Goal: Task Accomplishment & Management: Use online tool/utility

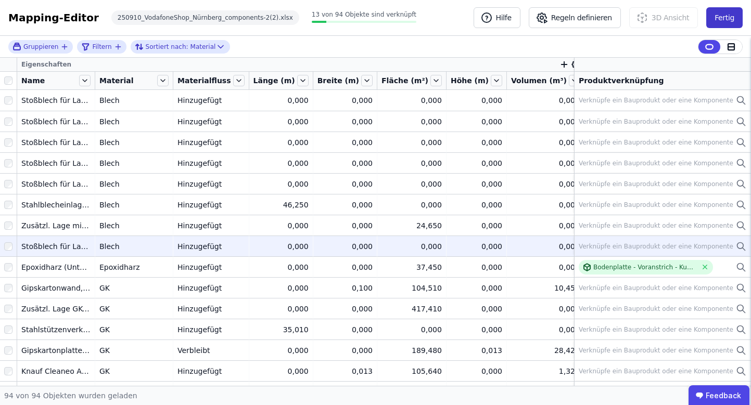
click at [728, 15] on button "Fertig" at bounding box center [724, 17] width 36 height 21
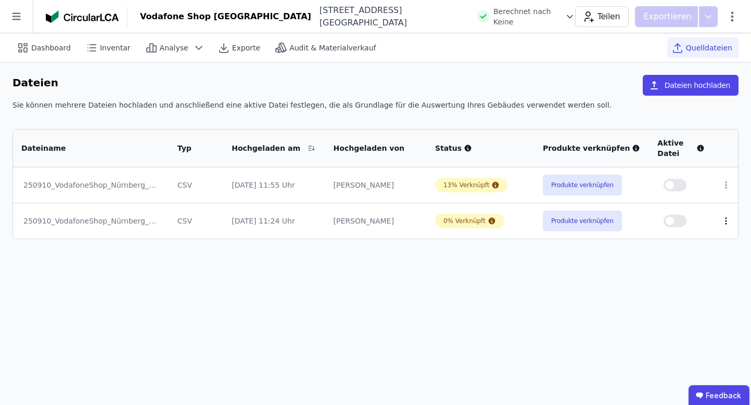
click at [728, 218] on icon at bounding box center [725, 221] width 9 height 9
click at [669, 220] on div "Löschen" at bounding box center [672, 219] width 104 height 17
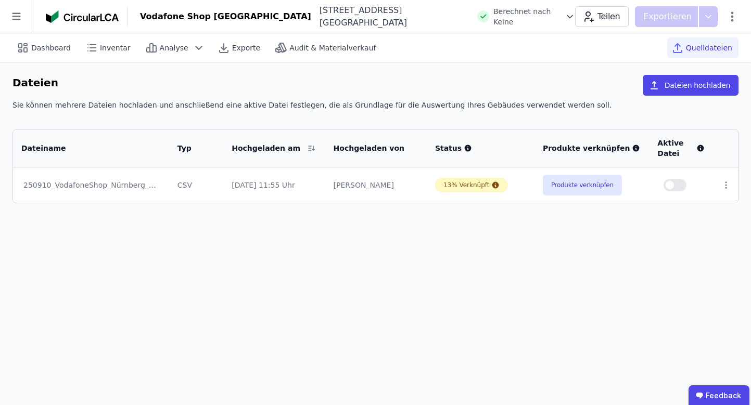
click at [718, 73] on div "Dateien Dateien hochladen Sie können mehrere Dateien hochladen und anschließend…" at bounding box center [375, 139] width 751 height 154
click at [710, 89] on button "Dateien hochladen" at bounding box center [691, 85] width 96 height 21
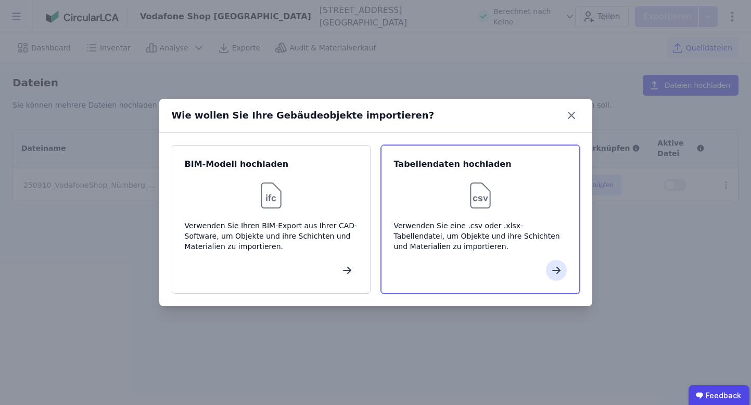
click at [449, 195] on div at bounding box center [480, 195] width 173 height 33
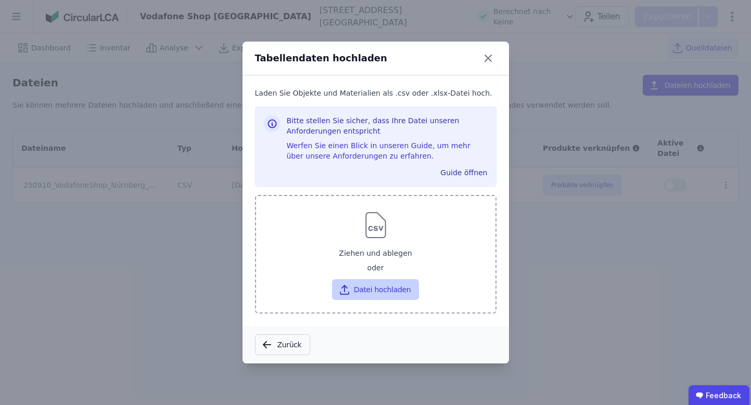
click at [389, 296] on button "Datei hochladen" at bounding box center [375, 289] width 87 height 21
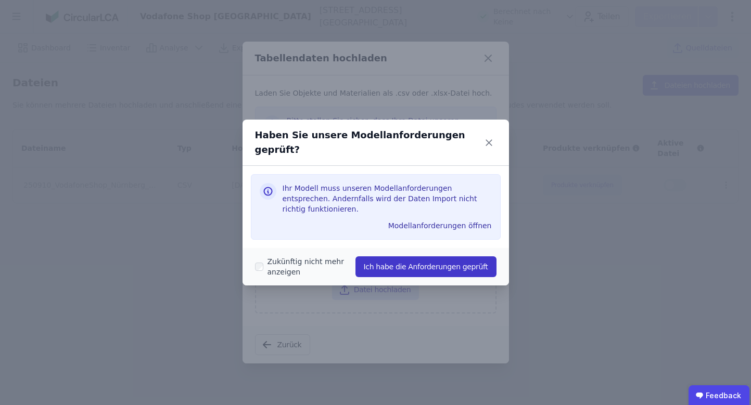
click at [412, 259] on button "Ich habe die Anforderungen geprüft" at bounding box center [425, 267] width 141 height 21
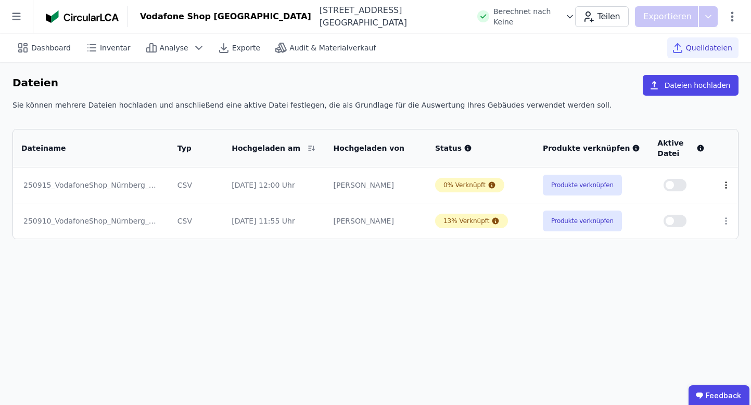
click at [725, 186] on icon at bounding box center [725, 185] width 1 height 6
click at [558, 186] on button "Produkte verknüpfen" at bounding box center [582, 185] width 79 height 21
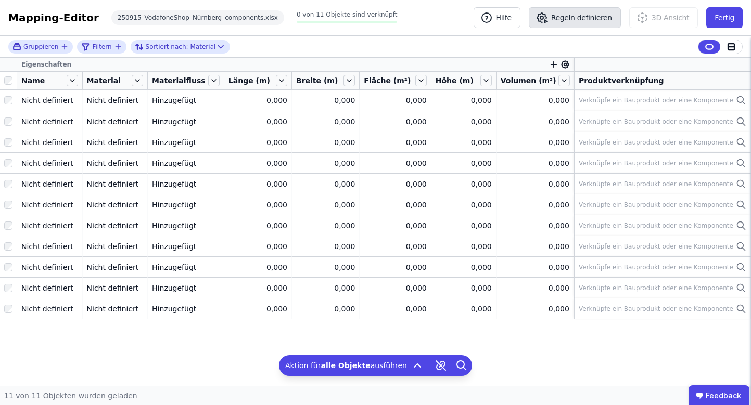
click at [572, 19] on button "Regeln definieren" at bounding box center [575, 17] width 92 height 21
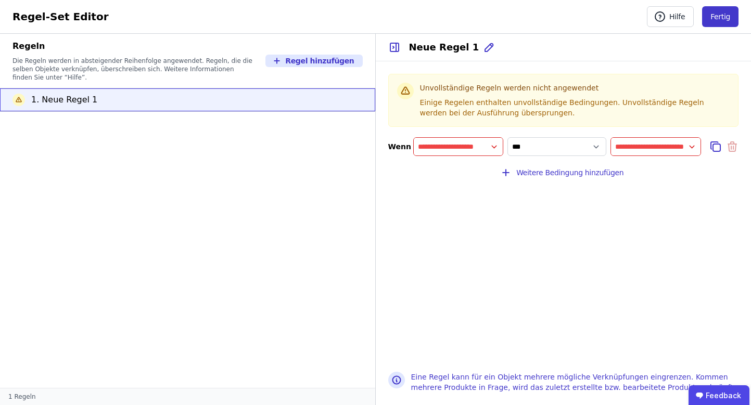
click at [712, 18] on button "Fertig" at bounding box center [720, 16] width 36 height 21
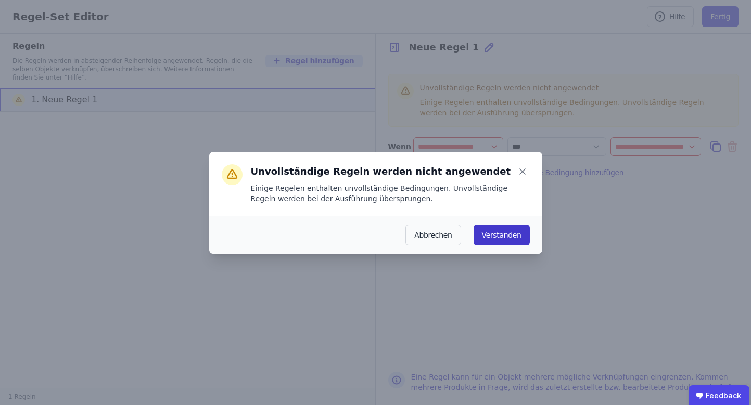
click at [495, 236] on button "Verstanden" at bounding box center [502, 235] width 56 height 21
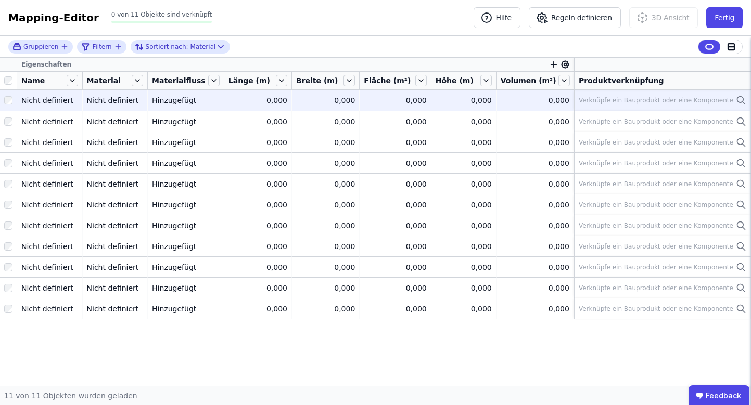
click at [736, 97] on icon at bounding box center [741, 100] width 10 height 12
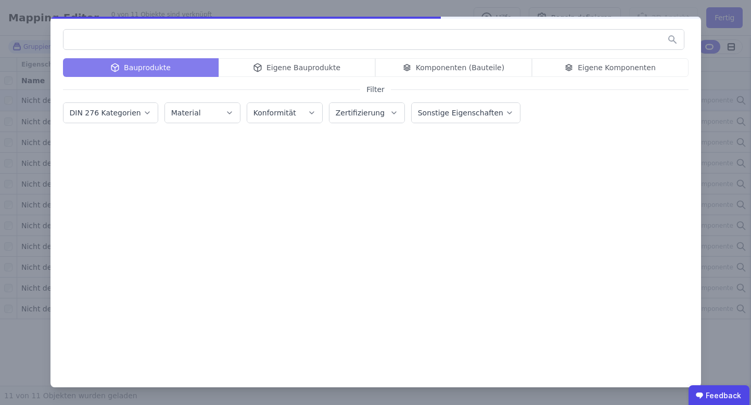
click at [699, 84] on div "Bauprodukte Eigene Bauprodukte Komponenten (Bauteile) Eigene Komponenten Filter…" at bounding box center [375, 202] width 651 height 371
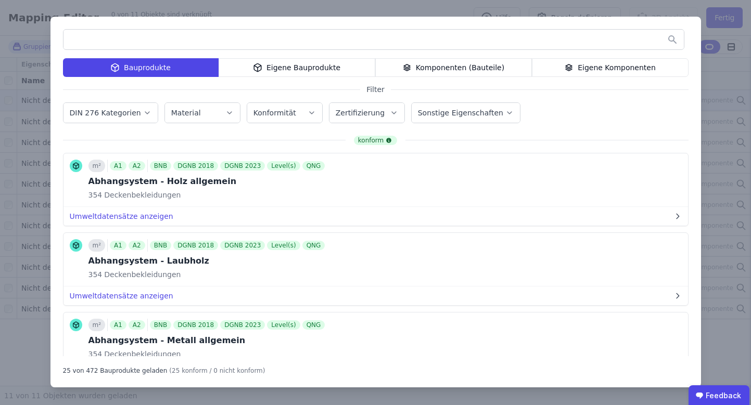
click at [723, 75] on div "Bauprodukte Eigene Bauprodukte Komponenten (Bauteile) Eigene Komponenten Filter…" at bounding box center [375, 202] width 751 height 405
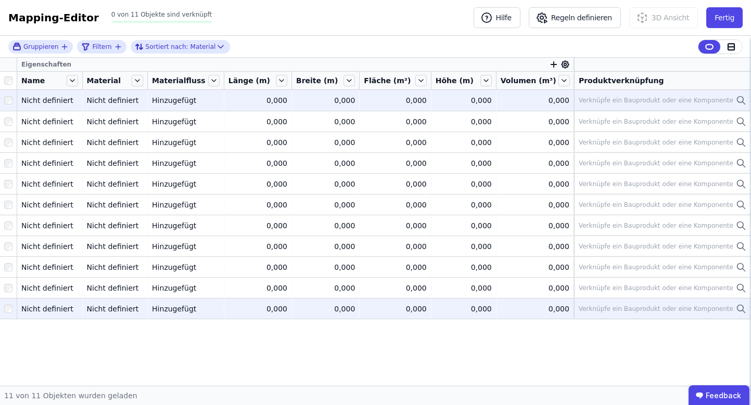
click at [180, 312] on div "Hinzugefügt" at bounding box center [186, 309] width 68 height 10
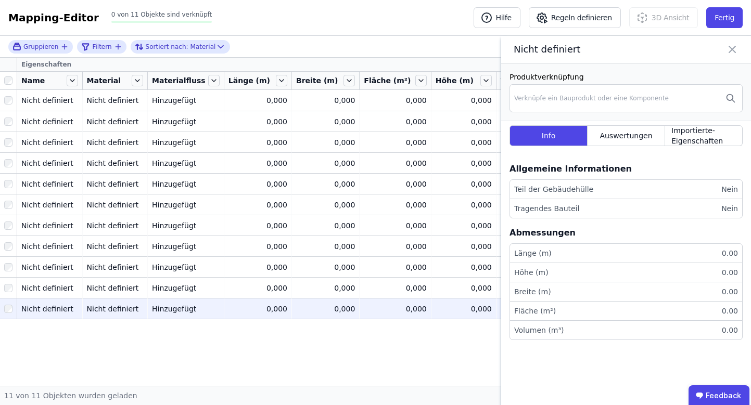
click at [735, 52] on icon at bounding box center [732, 49] width 12 height 15
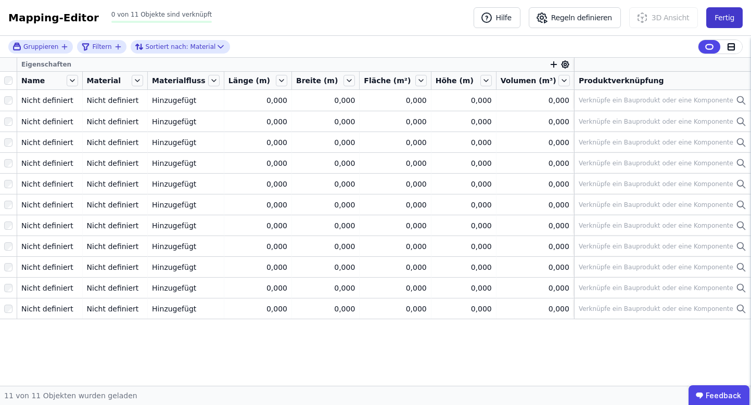
click at [739, 16] on button "Fertig" at bounding box center [724, 17] width 36 height 21
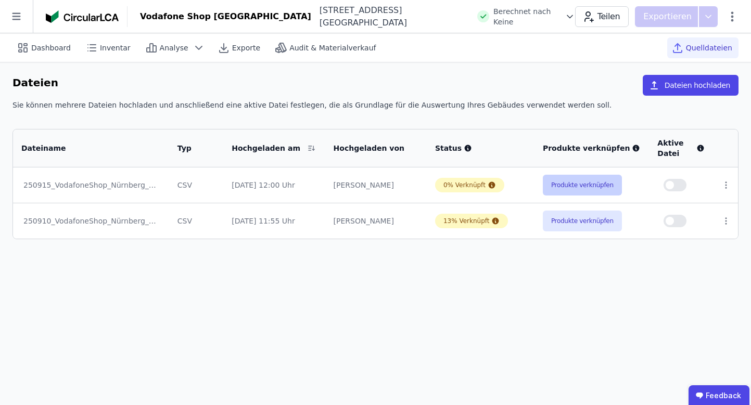
click at [607, 184] on button "Produkte verknüpfen" at bounding box center [582, 185] width 79 height 21
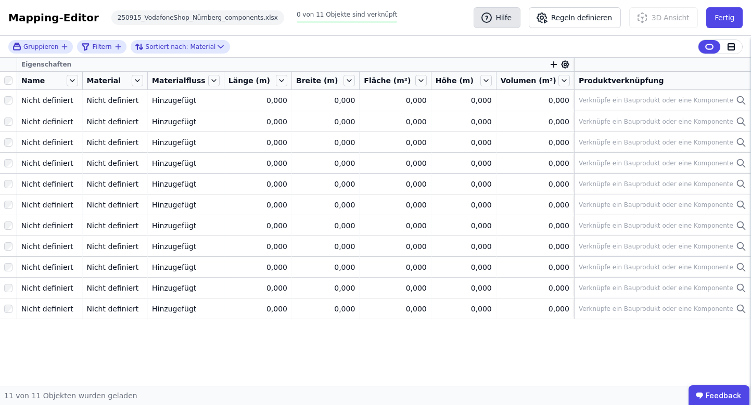
click at [493, 19] on icon "button" at bounding box center [486, 17] width 12 height 12
click at [733, 26] on button "Fertig" at bounding box center [724, 17] width 36 height 21
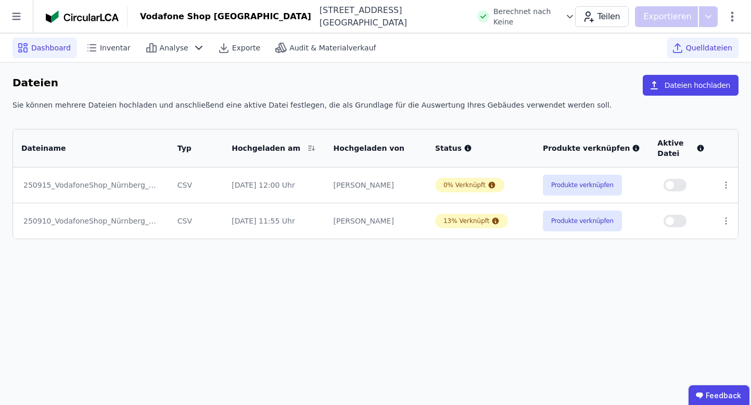
click at [55, 45] on span "Dashboard" at bounding box center [51, 48] width 40 height 10
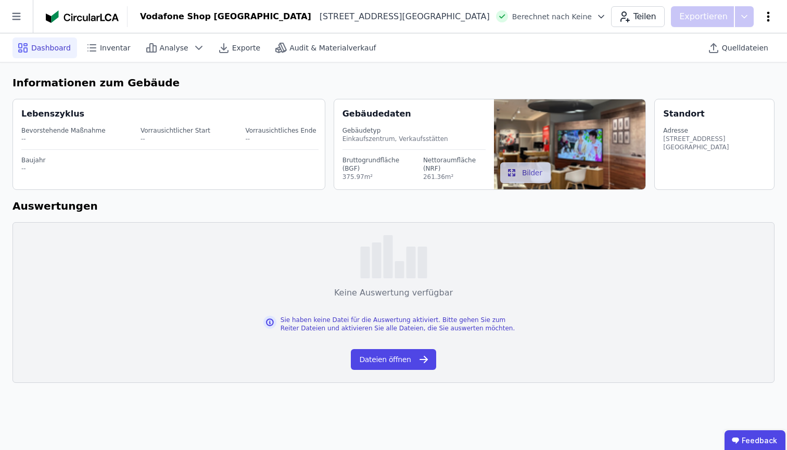
click at [750, 16] on icon at bounding box center [768, 16] width 12 height 12
click at [718, 40] on span "Gebäude bearbeiten" at bounding box center [719, 41] width 75 height 10
select select "**********"
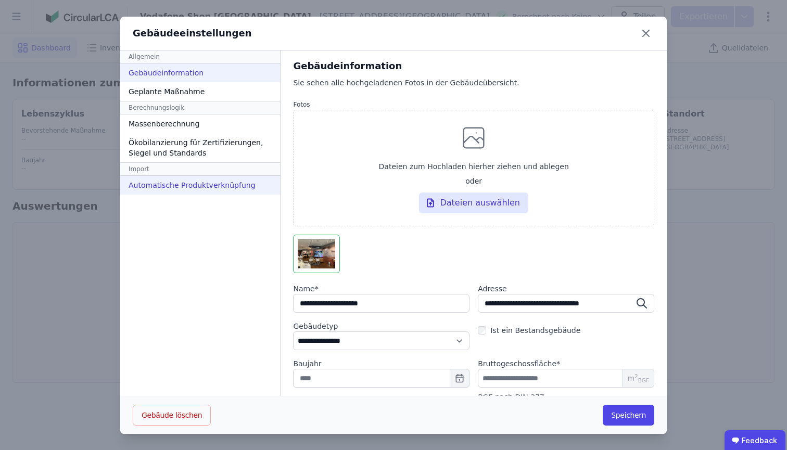
click at [206, 184] on div "Automatische Produktverknüpfung" at bounding box center [200, 185] width 160 height 19
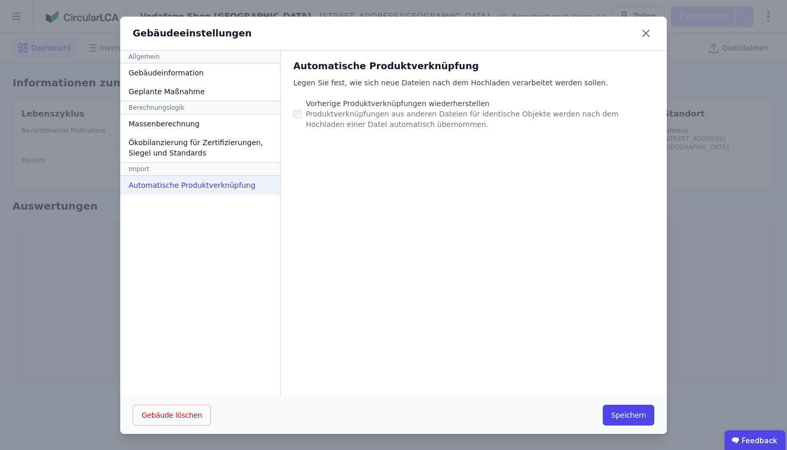
click at [294, 113] on div at bounding box center [299, 114] width 12 height 17
click at [614, 405] on button "Speichern" at bounding box center [629, 415] width 52 height 21
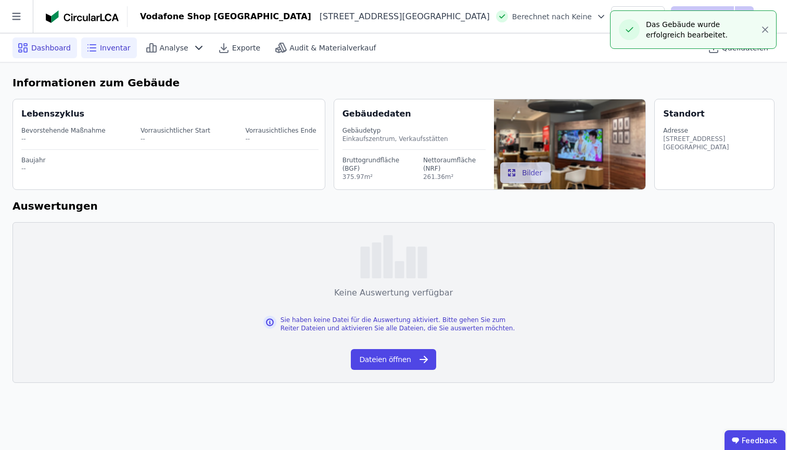
click at [111, 50] on span "Inventar" at bounding box center [115, 48] width 31 height 10
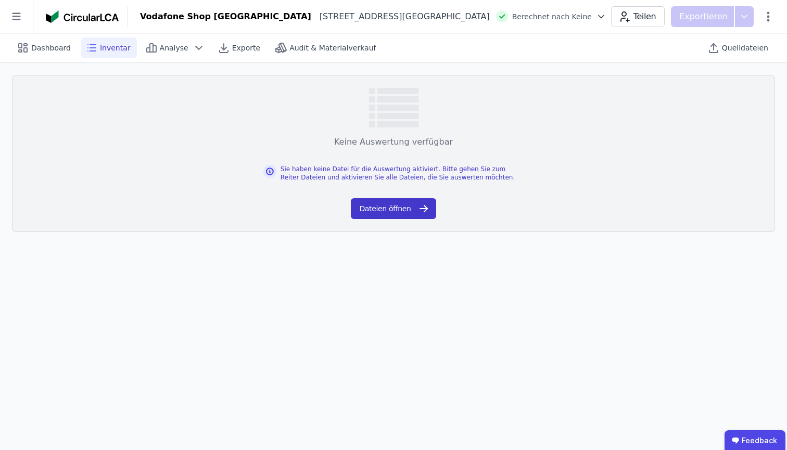
click at [379, 201] on button "Dateien öffnen" at bounding box center [393, 208] width 85 height 21
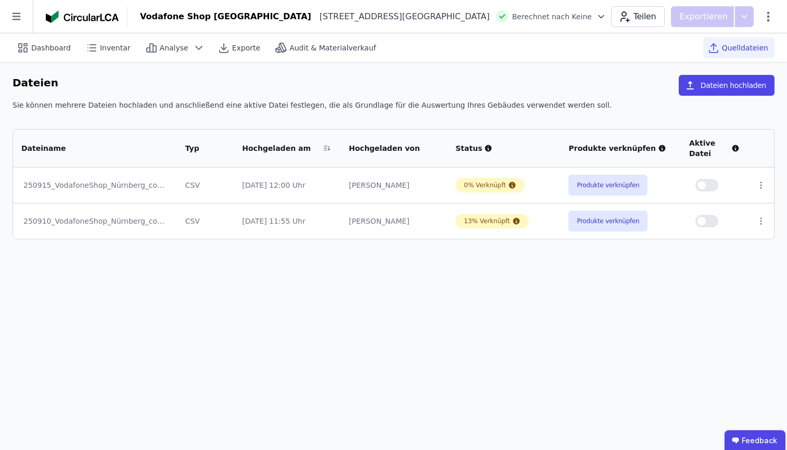
click at [705, 218] on span "button" at bounding box center [701, 221] width 8 height 8
click at [708, 191] on button "button" at bounding box center [706, 185] width 23 height 12
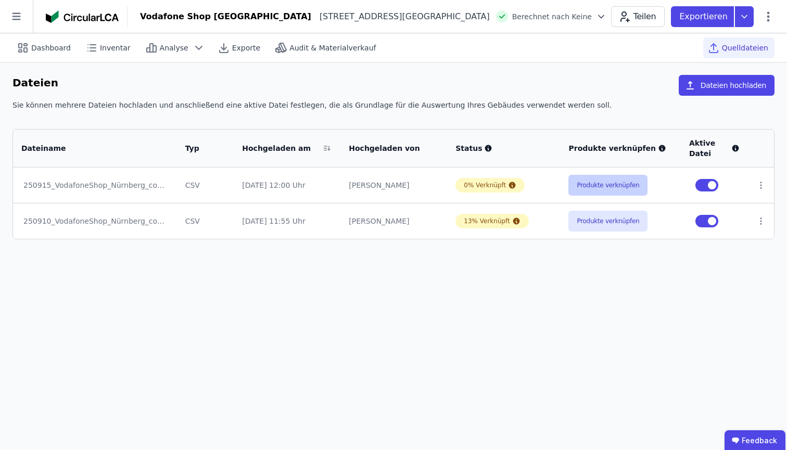
click at [591, 182] on button "Produkte verknüpfen" at bounding box center [607, 185] width 79 height 21
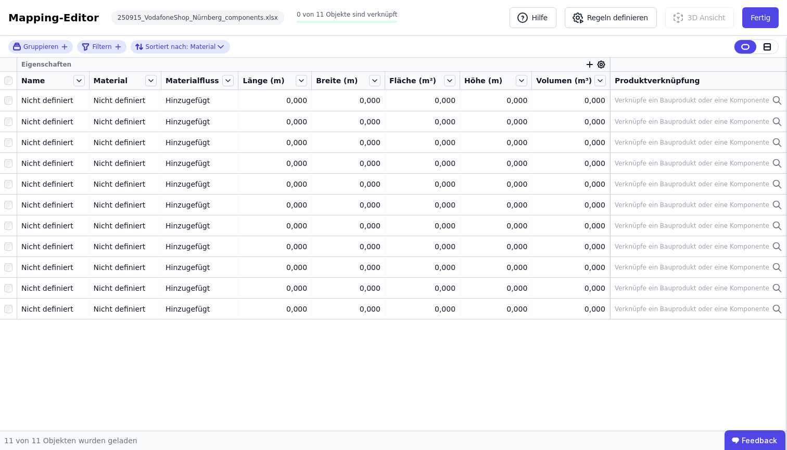
click at [750, 30] on div "Mapping-Editor Hilfe Regeln definieren 3D Ansicht Fertig 250915_VodafoneShop_Nü…" at bounding box center [393, 18] width 787 height 36
click at [750, 22] on button "Fertig" at bounding box center [760, 17] width 36 height 21
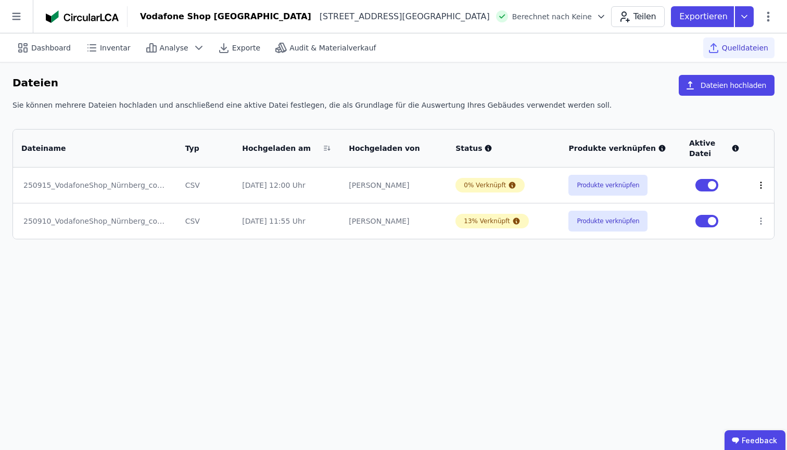
click at [750, 186] on icon at bounding box center [760, 185] width 9 height 9
click at [718, 185] on div "Löschen" at bounding box center [707, 183] width 104 height 17
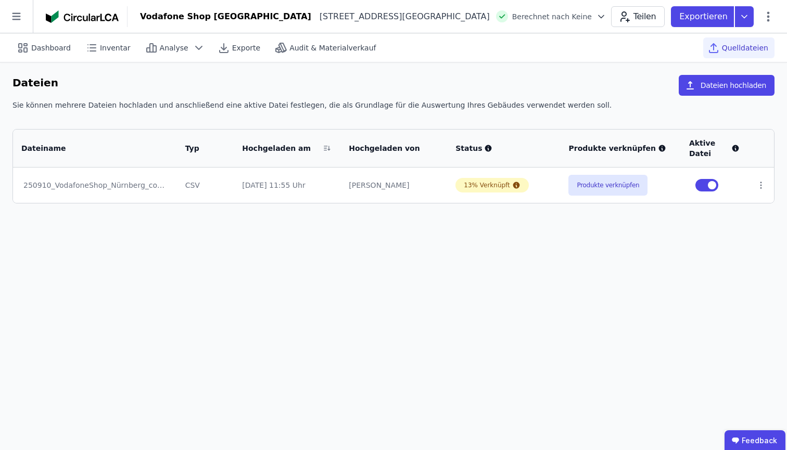
click at [325, 378] on div "Dashboard Inventar Analyse Exporte Audit & Materialverkauf Quelldateien Dateien…" at bounding box center [393, 241] width 787 height 417
click at [730, 85] on button "Dateien hochladen" at bounding box center [727, 85] width 96 height 21
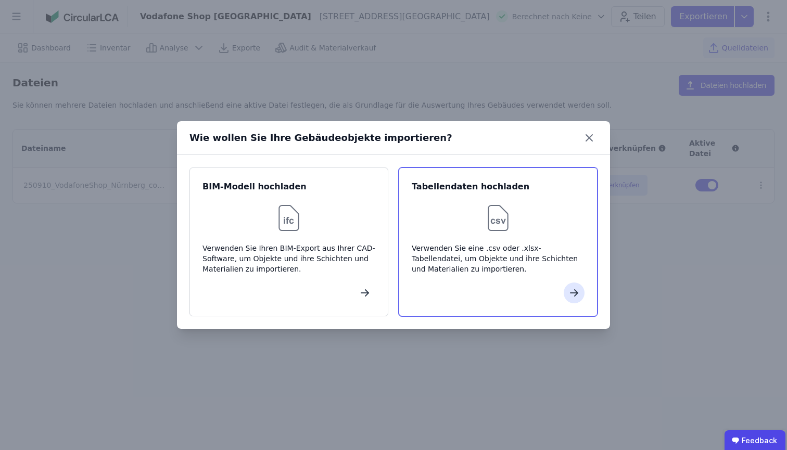
click at [515, 249] on div "Verwenden Sie eine .csv oder .xlsx-Tabellendatei, um Objekte und ihre Schichten…" at bounding box center [498, 258] width 173 height 31
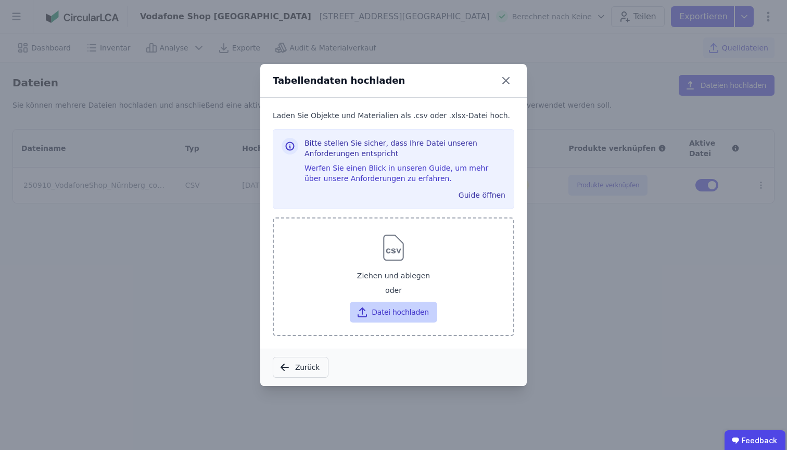
click at [372, 319] on button "Datei hochladen" at bounding box center [393, 312] width 87 height 21
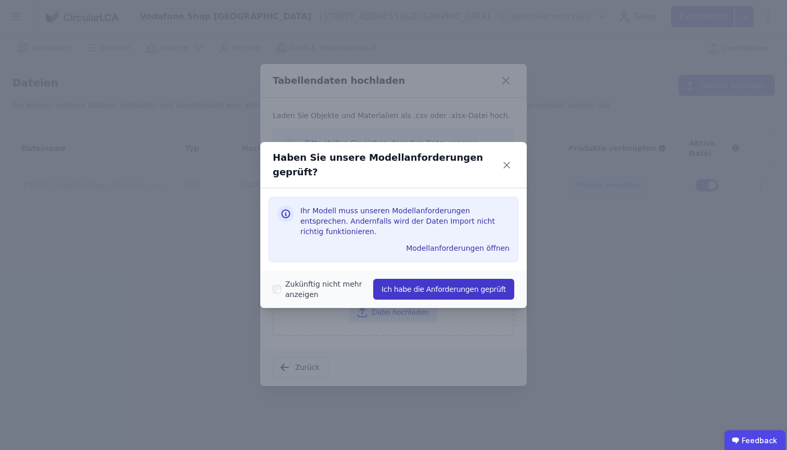
click at [431, 279] on button "Ich habe die Anforderungen geprüft" at bounding box center [443, 289] width 141 height 21
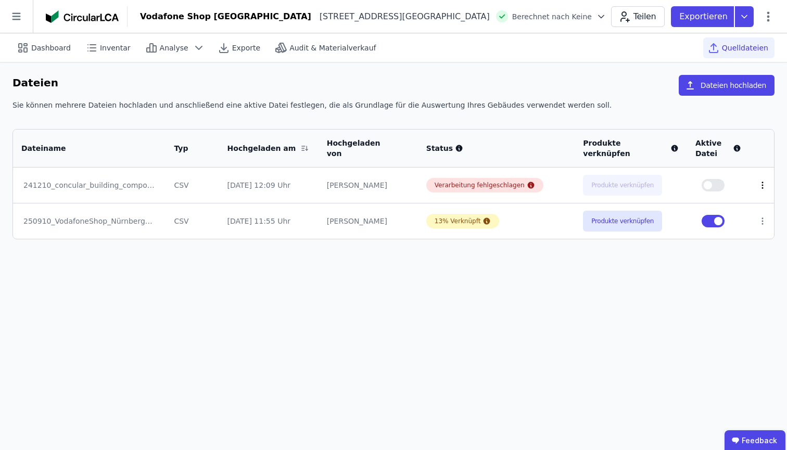
click at [750, 186] on icon at bounding box center [762, 185] width 1 height 6
click at [697, 183] on div "Löschen" at bounding box center [708, 183] width 104 height 17
